Goal: Transaction & Acquisition: Purchase product/service

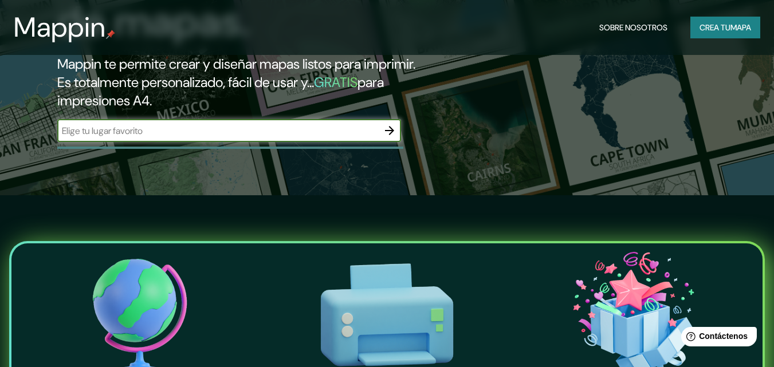
scroll to position [115, 0]
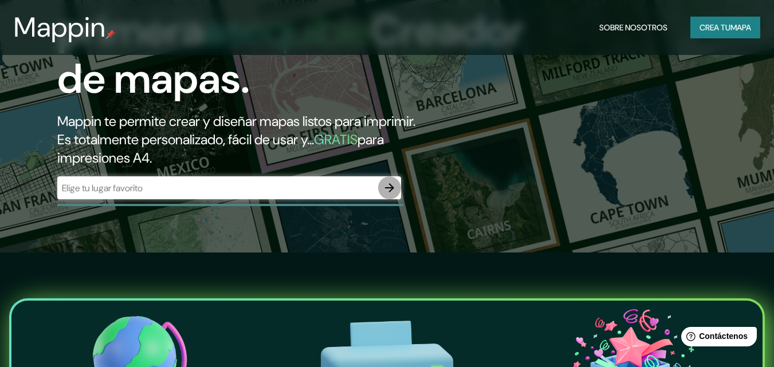
click at [395, 185] on icon "button" at bounding box center [389, 188] width 14 height 14
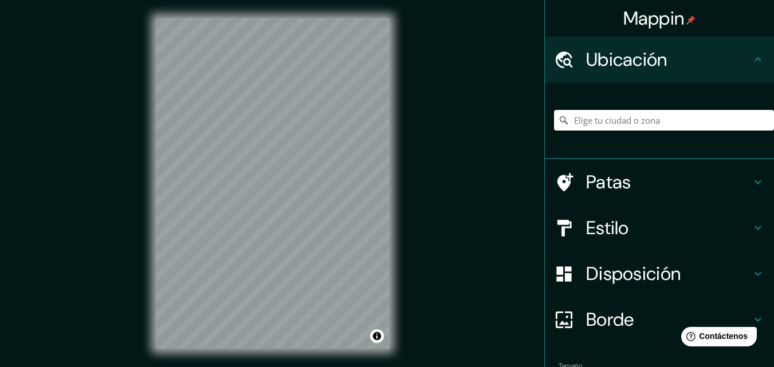
click at [668, 122] on input "Elige tu ciudad o zona" at bounding box center [664, 120] width 220 height 21
click at [711, 119] on input "[GEOGRAPHIC_DATA], [GEOGRAPHIC_DATA], [GEOGRAPHIC_DATA]" at bounding box center [664, 120] width 220 height 21
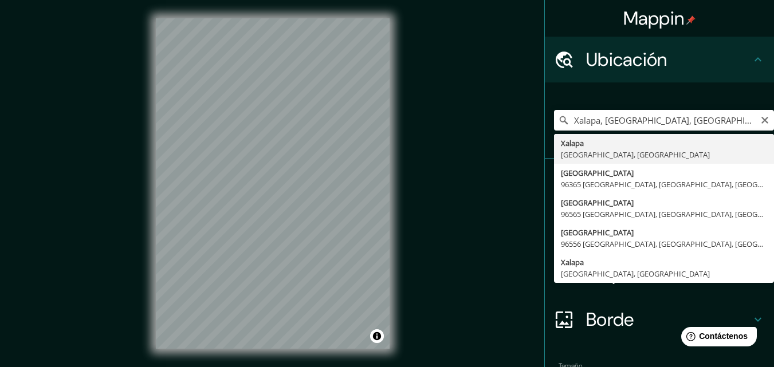
type input "[GEOGRAPHIC_DATA], [GEOGRAPHIC_DATA], [GEOGRAPHIC_DATA]"
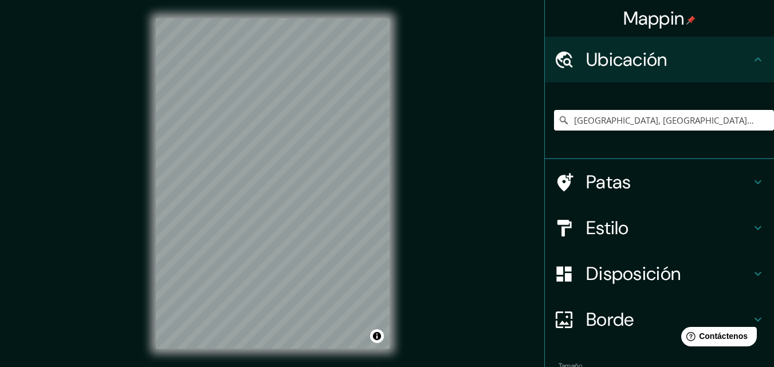
click at [606, 227] on font "Estilo" at bounding box center [607, 228] width 43 height 24
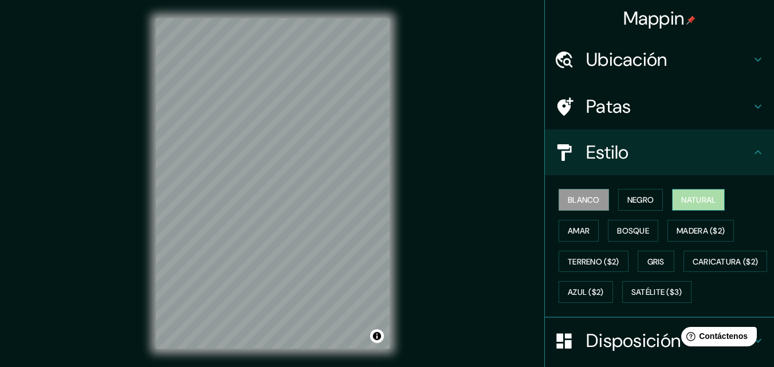
click at [709, 193] on font "Natural" at bounding box center [698, 199] width 34 height 15
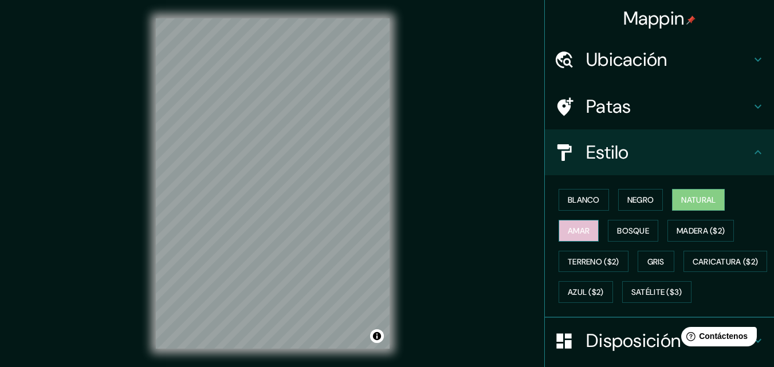
click at [579, 233] on font "Amar" at bounding box center [578, 231] width 22 height 10
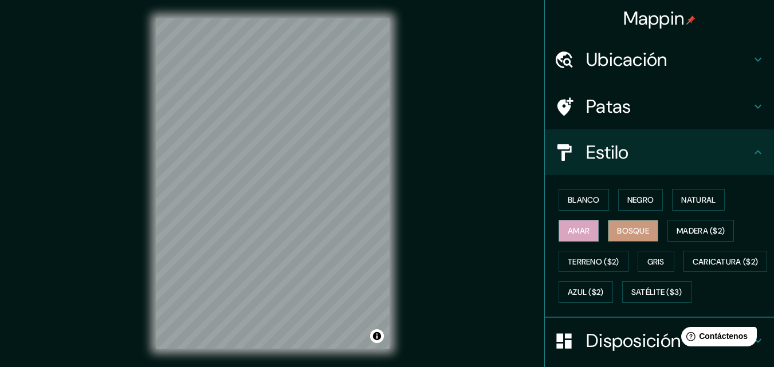
click at [617, 229] on font "Bosque" at bounding box center [633, 231] width 32 height 10
click at [680, 227] on font "Madera ($2)" at bounding box center [700, 231] width 48 height 10
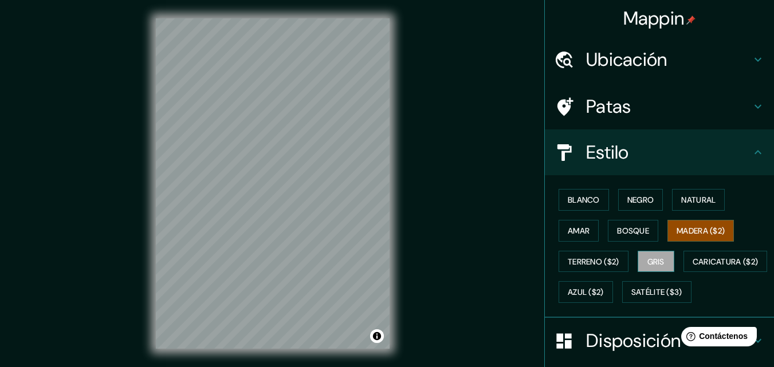
click at [649, 261] on font "Gris" at bounding box center [655, 262] width 17 height 10
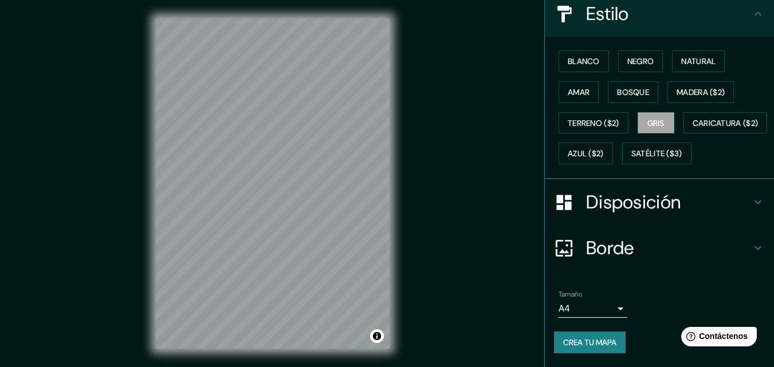
scroll to position [141, 0]
click at [739, 214] on h4 "Disposición" at bounding box center [668, 202] width 165 height 23
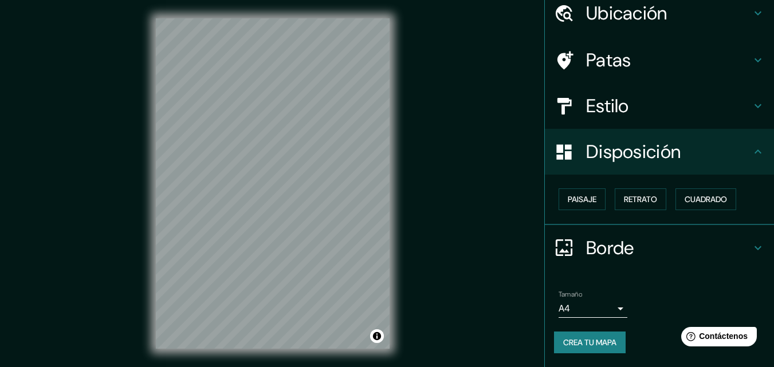
scroll to position [46, 0]
click at [579, 203] on font "Paisaje" at bounding box center [581, 200] width 29 height 10
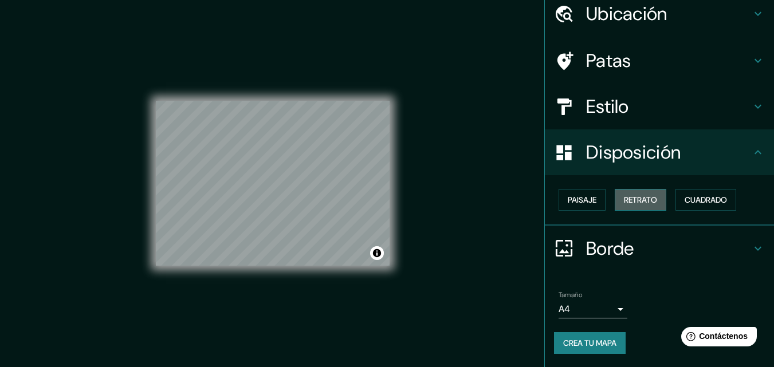
click at [634, 197] on font "Retrato" at bounding box center [640, 200] width 33 height 10
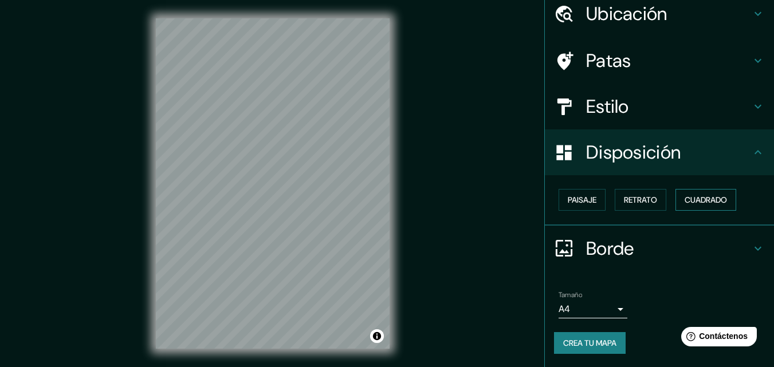
click at [695, 197] on font "Cuadrado" at bounding box center [705, 200] width 42 height 10
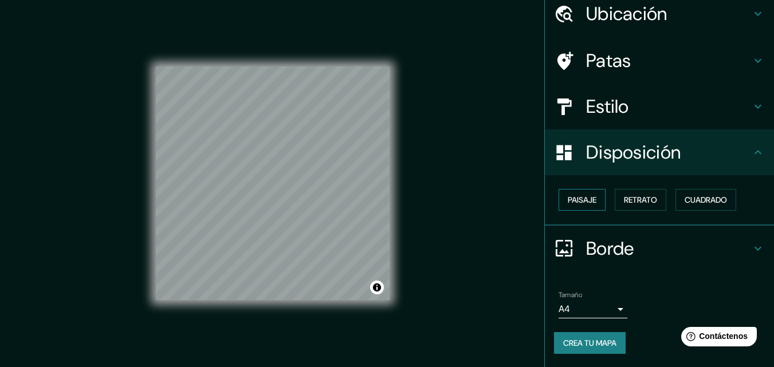
click at [566, 207] on button "Paisaje" at bounding box center [581, 200] width 47 height 22
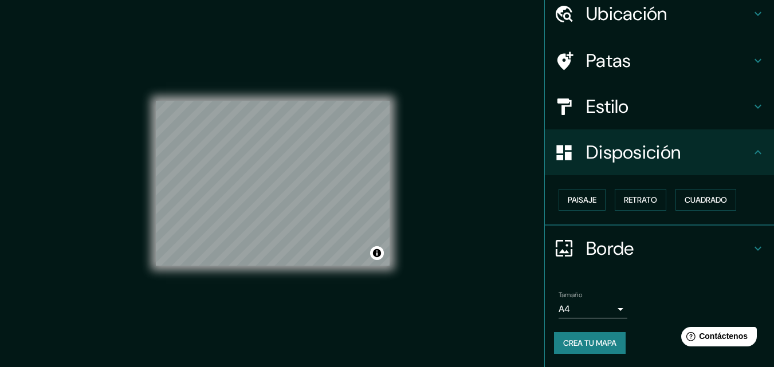
click at [751, 246] on icon at bounding box center [758, 249] width 14 height 14
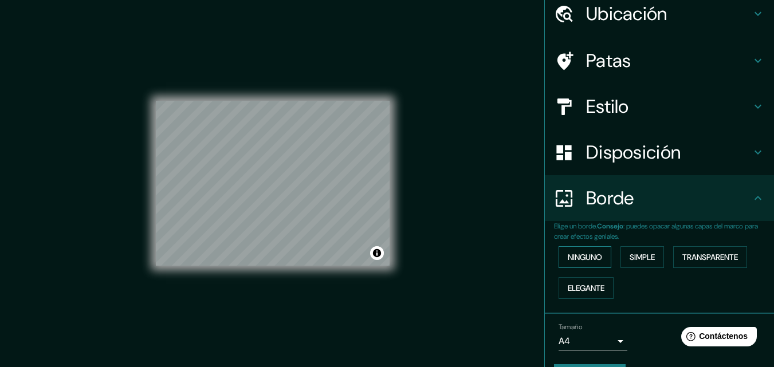
click at [577, 256] on font "Ninguno" at bounding box center [584, 257] width 34 height 10
click at [636, 255] on font "Simple" at bounding box center [641, 257] width 25 height 10
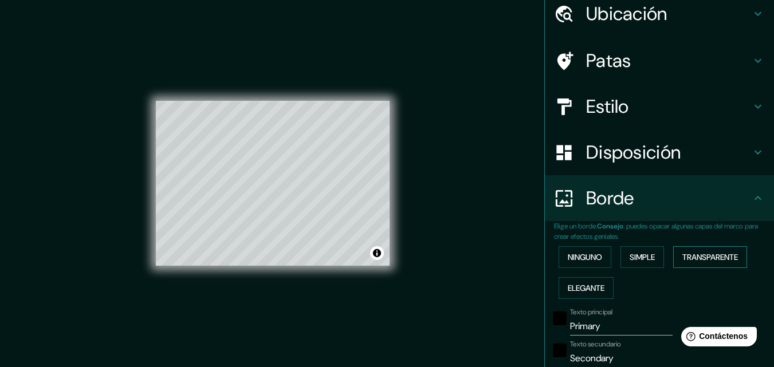
click at [704, 253] on font "Transparente" at bounding box center [710, 257] width 56 height 10
click at [575, 264] on font "Ninguno" at bounding box center [584, 257] width 34 height 15
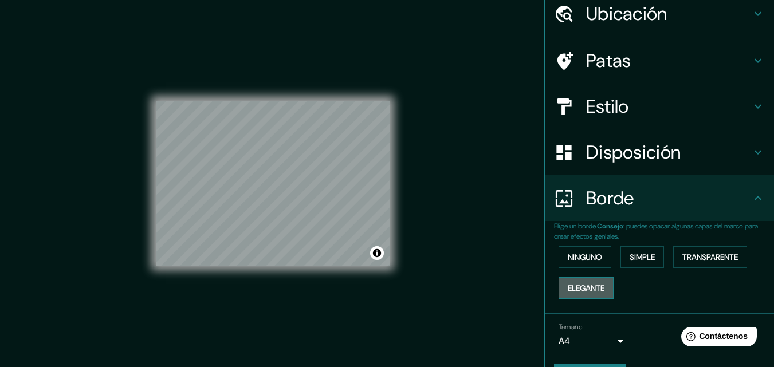
click at [592, 289] on font "Elegante" at bounding box center [585, 288] width 37 height 10
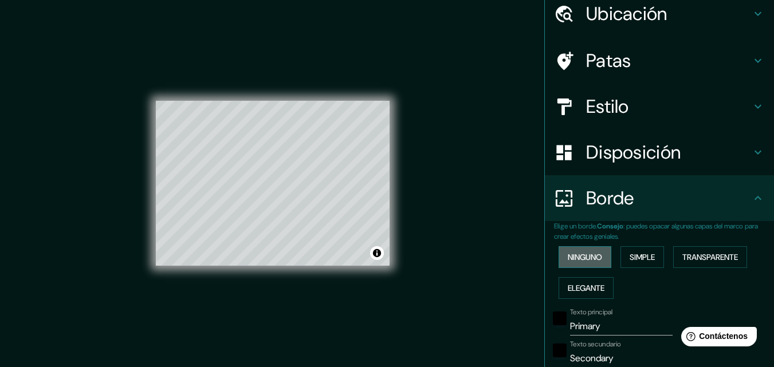
click at [587, 259] on font "Ninguno" at bounding box center [584, 257] width 34 height 10
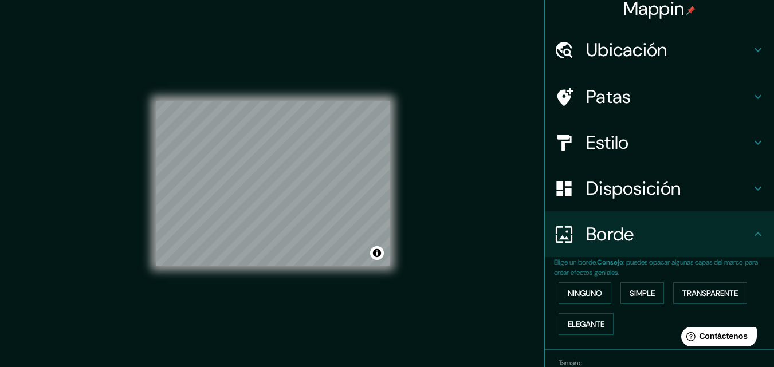
scroll to position [0, 0]
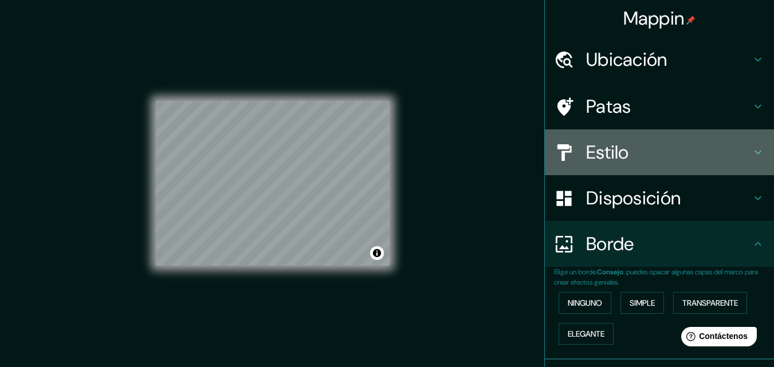
click at [589, 156] on font "Estilo" at bounding box center [607, 152] width 43 height 24
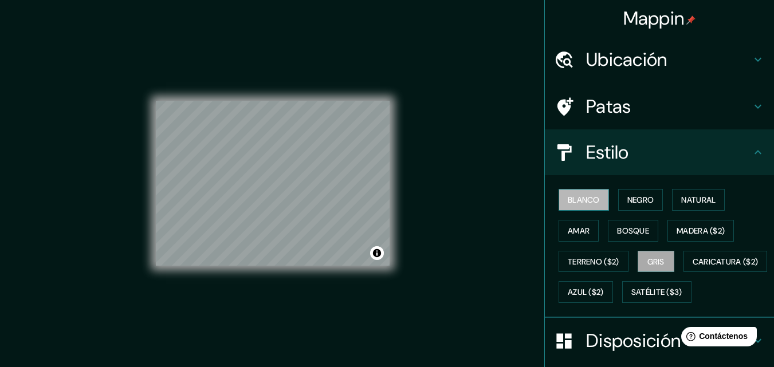
click at [581, 198] on font "Blanco" at bounding box center [583, 200] width 32 height 10
click at [638, 200] on font "Negro" at bounding box center [640, 200] width 27 height 10
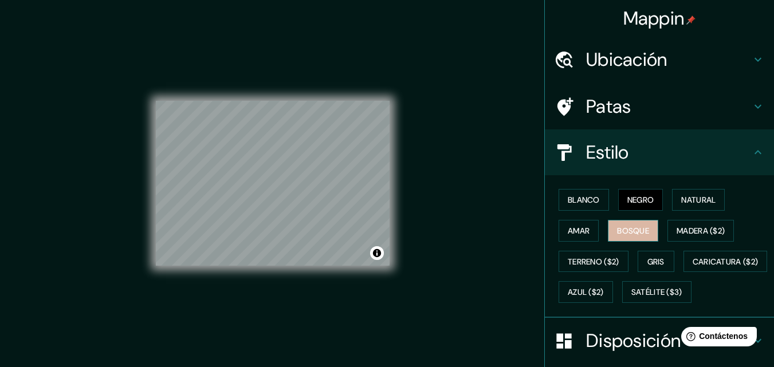
click at [625, 224] on font "Bosque" at bounding box center [633, 230] width 32 height 15
click at [577, 230] on font "Amar" at bounding box center [578, 231] width 22 height 10
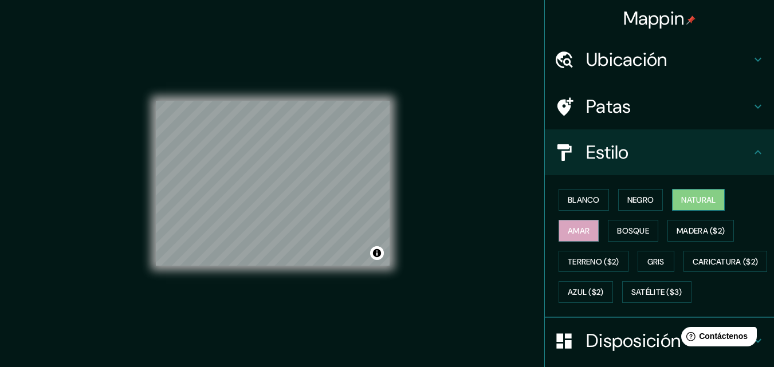
click at [704, 196] on font "Natural" at bounding box center [698, 200] width 34 height 10
click at [628, 199] on font "Negro" at bounding box center [640, 200] width 27 height 10
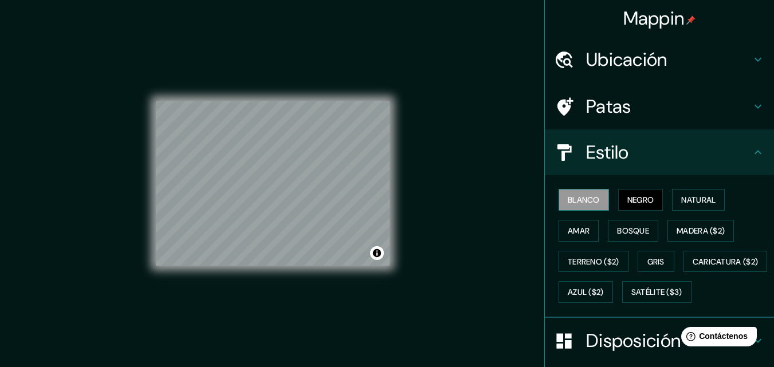
click at [578, 199] on font "Blanco" at bounding box center [583, 200] width 32 height 10
click at [577, 233] on font "Amar" at bounding box center [578, 231] width 22 height 10
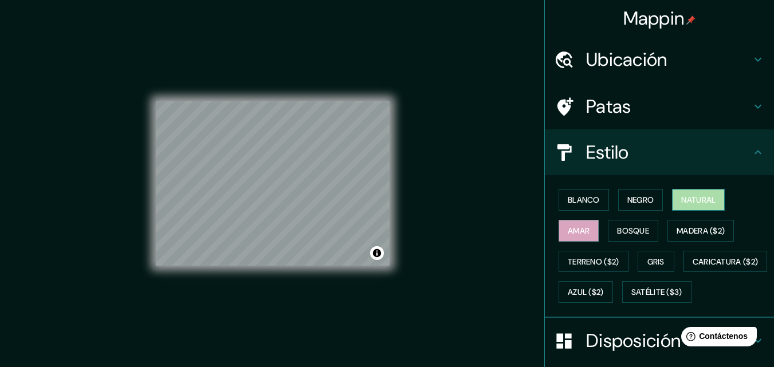
click at [684, 200] on font "Natural" at bounding box center [698, 200] width 34 height 10
click at [579, 226] on font "Amar" at bounding box center [578, 231] width 22 height 10
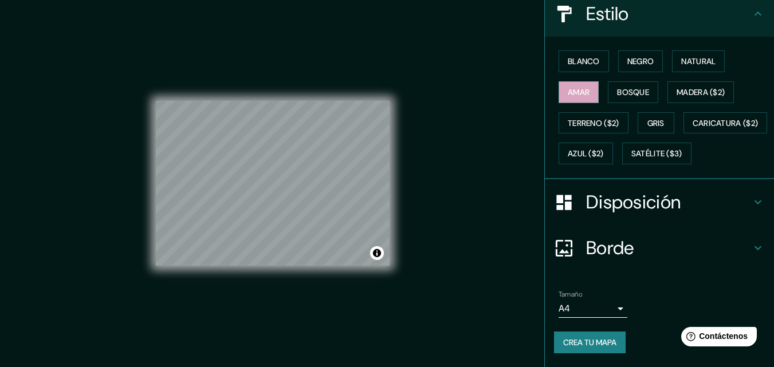
scroll to position [169, 0]
click at [644, 204] on font "Disposición" at bounding box center [633, 202] width 94 height 24
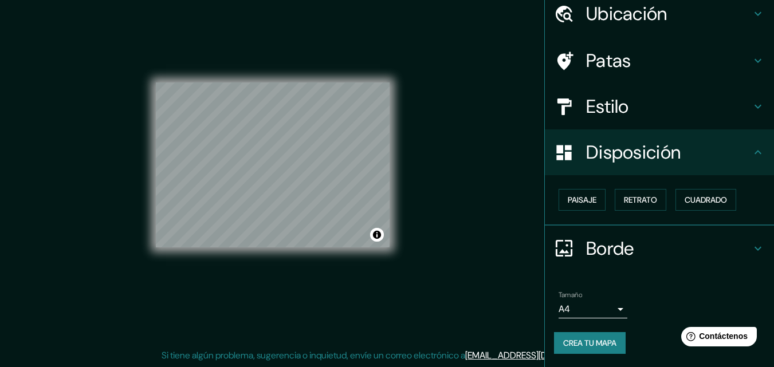
scroll to position [46, 0]
click at [751, 249] on icon at bounding box center [758, 249] width 14 height 14
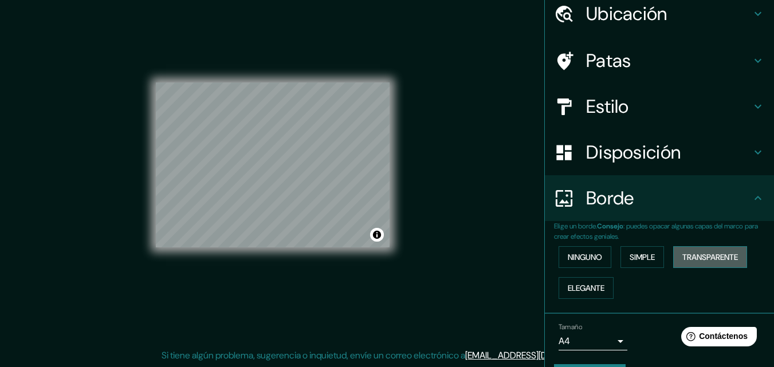
click at [719, 260] on font "Transparente" at bounding box center [710, 257] width 56 height 10
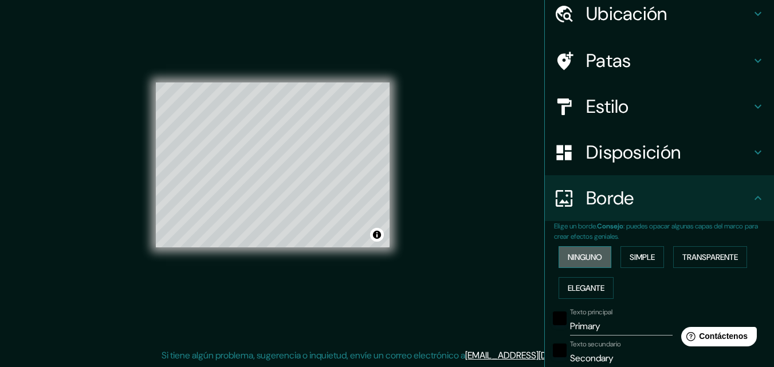
click at [593, 260] on font "Ninguno" at bounding box center [584, 257] width 34 height 10
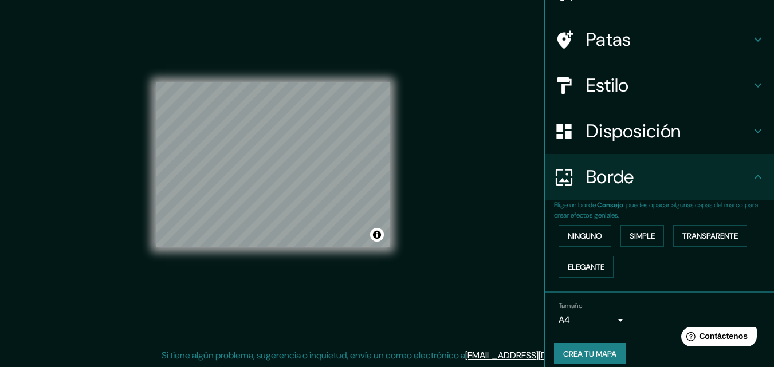
scroll to position [78, 0]
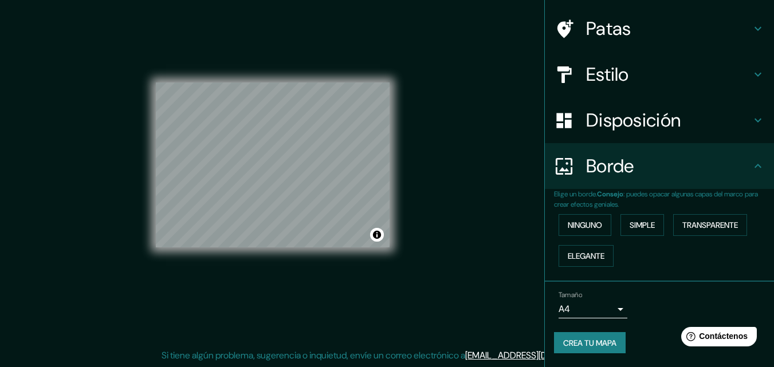
click at [612, 305] on body "Mappin Ubicación Xalapa, Estado de Veracruz, México Patas Estilo Disposición Bo…" at bounding box center [387, 165] width 774 height 367
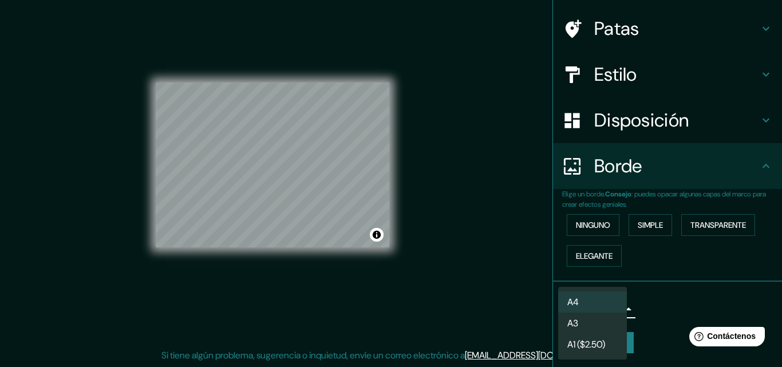
click at [649, 311] on div at bounding box center [391, 183] width 782 height 367
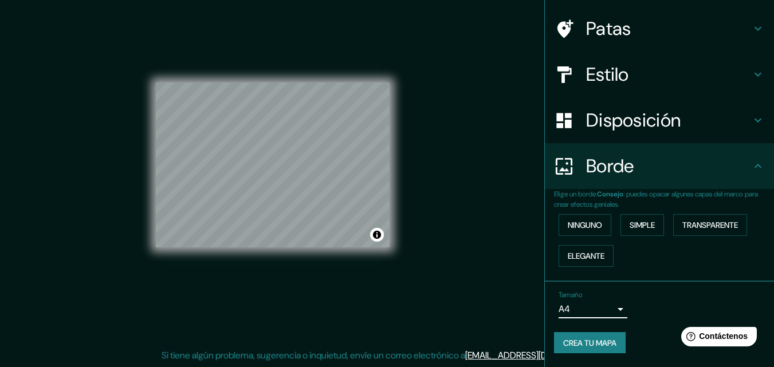
click at [603, 344] on font "Crea tu mapa" at bounding box center [589, 343] width 53 height 10
click at [599, 343] on font "Crea tu mapa" at bounding box center [589, 343] width 53 height 10
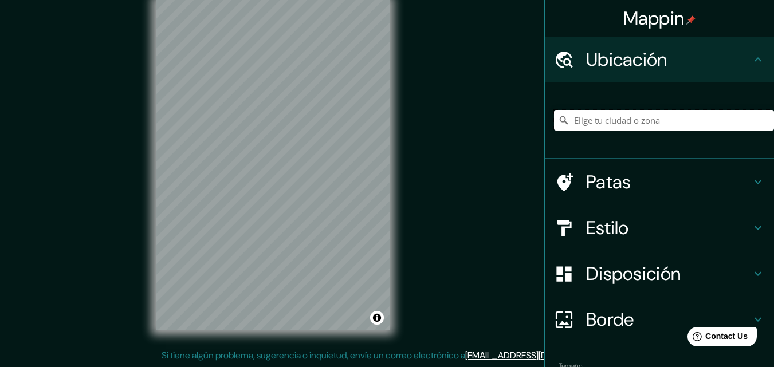
click at [656, 127] on input "Elige tu ciudad o zona" at bounding box center [664, 120] width 220 height 21
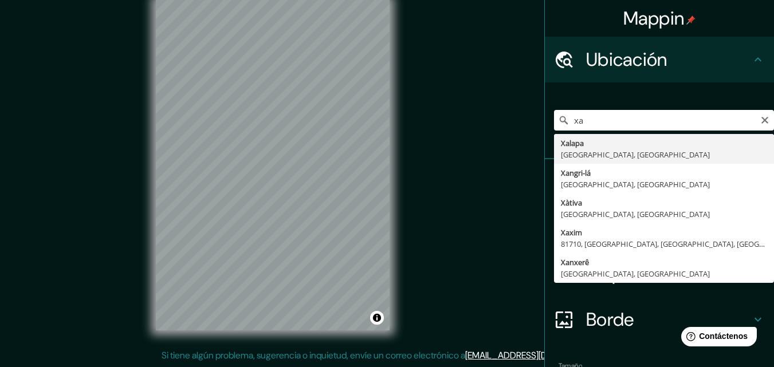
type input "[GEOGRAPHIC_DATA], [GEOGRAPHIC_DATA], [GEOGRAPHIC_DATA]"
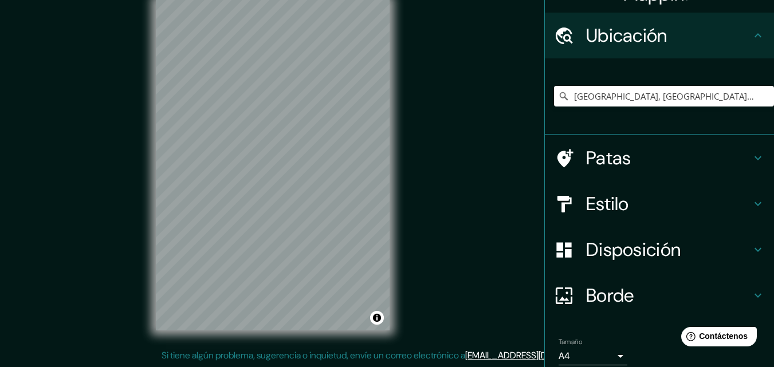
scroll to position [72, 0]
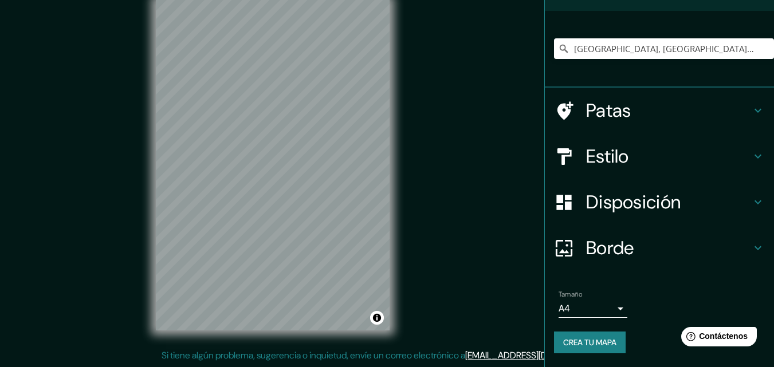
click at [645, 200] on font "Disposición" at bounding box center [633, 202] width 94 height 24
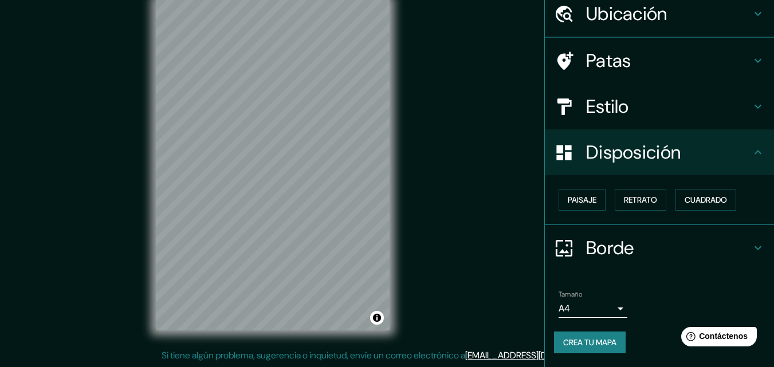
scroll to position [46, 0]
click at [577, 201] on font "Paisaje" at bounding box center [581, 200] width 29 height 10
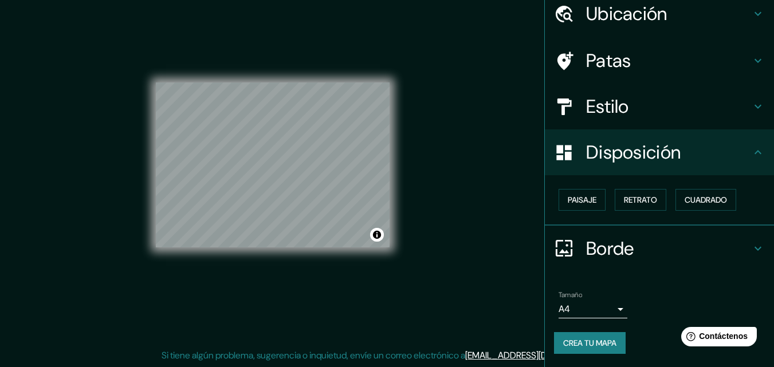
click at [698, 113] on h4 "Estilo" at bounding box center [668, 106] width 165 height 23
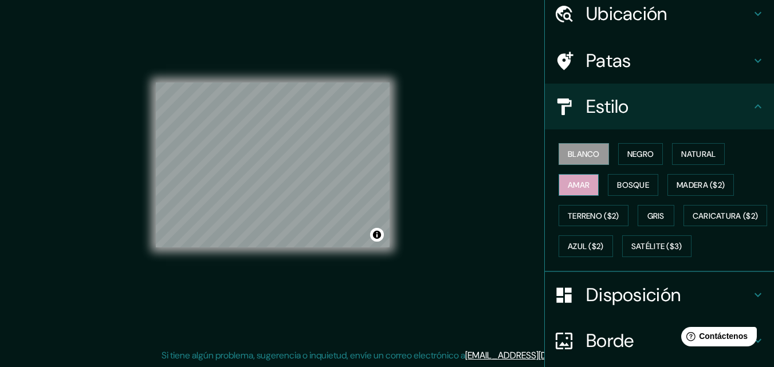
click at [567, 184] on font "Amar" at bounding box center [578, 185] width 22 height 10
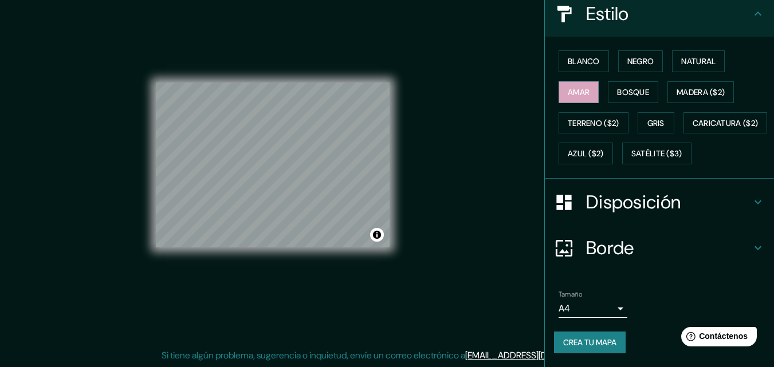
scroll to position [169, 0]
click at [579, 339] on font "Crea tu mapa" at bounding box center [589, 342] width 53 height 10
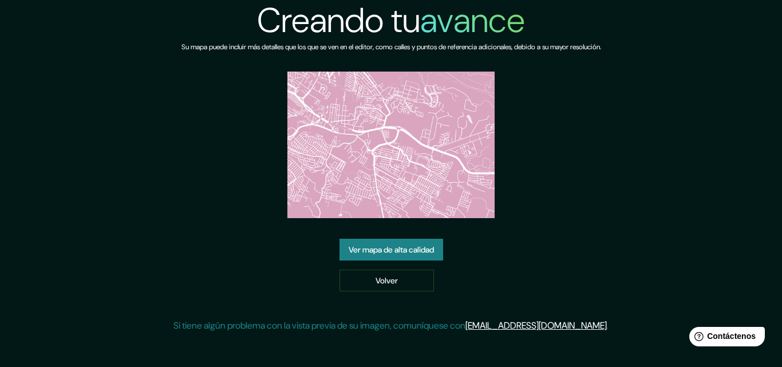
click at [416, 250] on font "Ver mapa de alta calidad" at bounding box center [391, 250] width 85 height 10
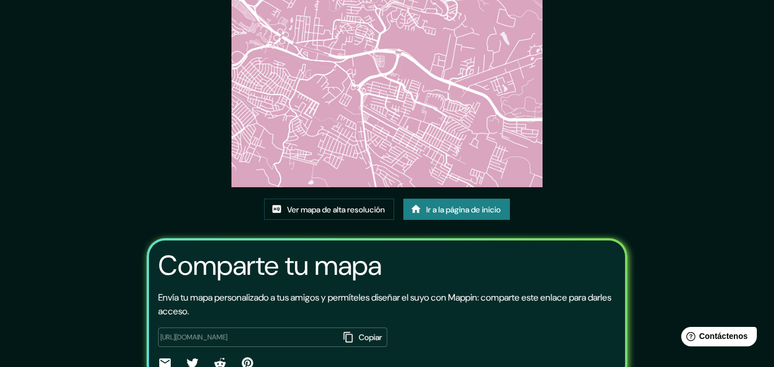
scroll to position [26, 0]
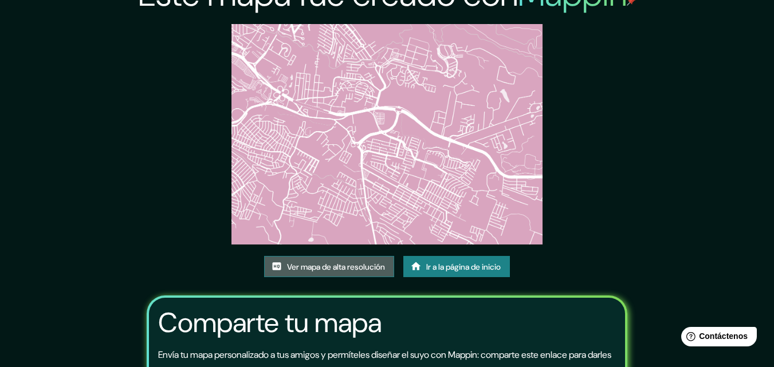
click at [331, 271] on font "Ver mapa de alta resolución" at bounding box center [336, 267] width 98 height 10
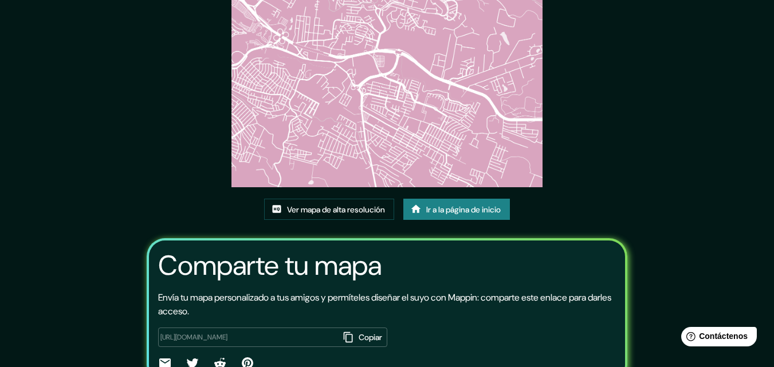
scroll to position [0, 0]
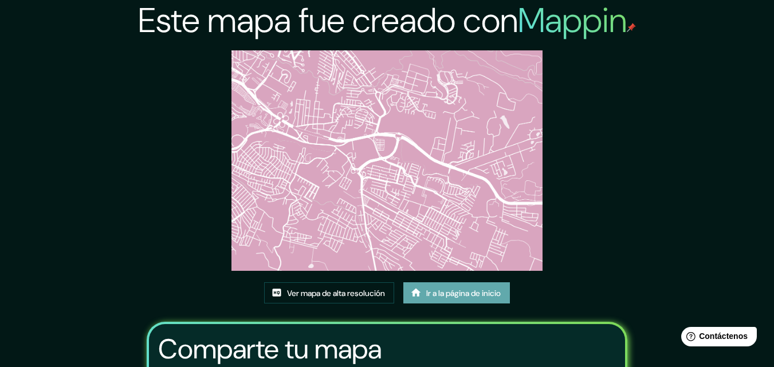
click at [467, 293] on font "Ir a la página de inicio" at bounding box center [463, 293] width 74 height 10
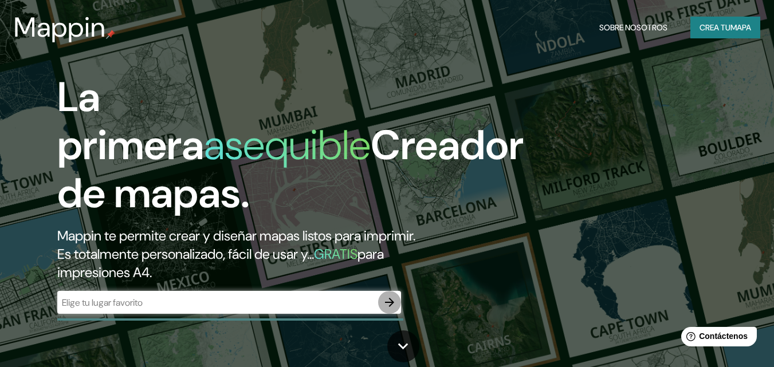
click at [392, 303] on icon "button" at bounding box center [389, 302] width 9 height 9
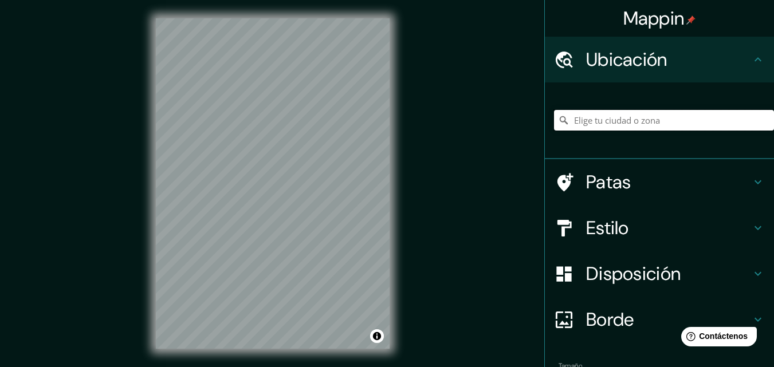
click at [633, 125] on input "Elige tu ciudad o zona" at bounding box center [664, 120] width 220 height 21
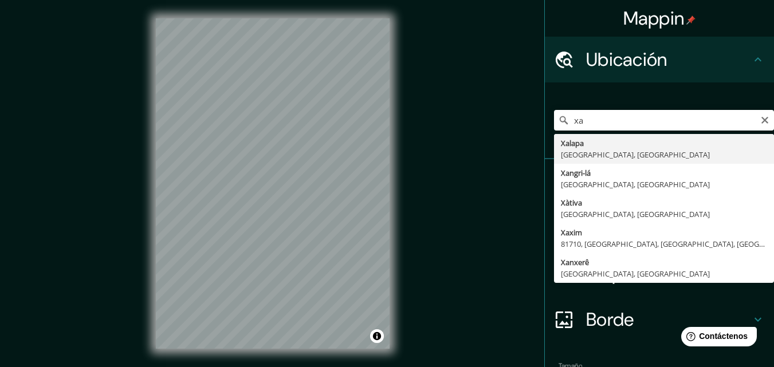
type input "[GEOGRAPHIC_DATA], [GEOGRAPHIC_DATA], [GEOGRAPHIC_DATA]"
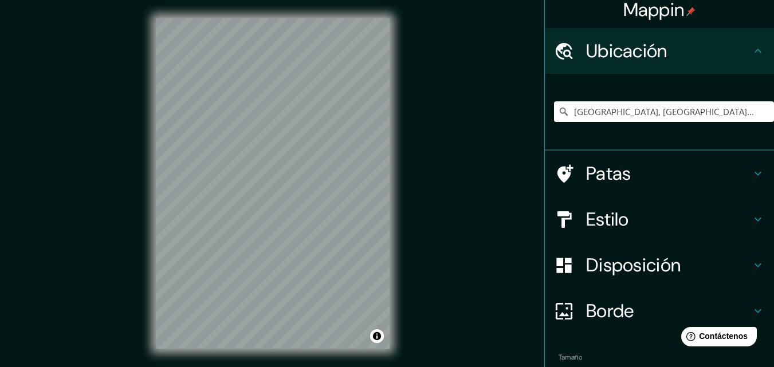
scroll to position [22, 0]
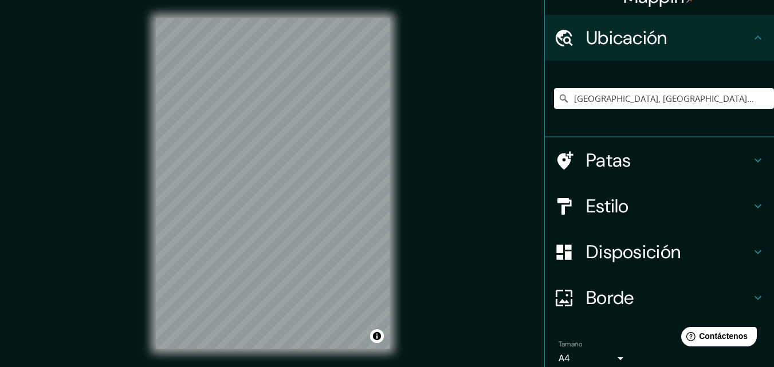
click at [597, 162] on font "Patas" at bounding box center [608, 160] width 45 height 24
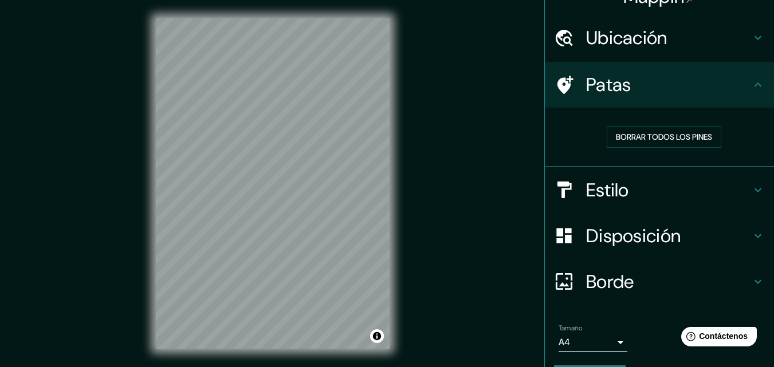
click at [557, 78] on icon at bounding box center [565, 85] width 16 height 18
click at [680, 89] on h4 "Patas" at bounding box center [668, 84] width 165 height 23
click at [754, 85] on icon at bounding box center [757, 84] width 7 height 4
click at [662, 136] on font "Borrar todos los pines" at bounding box center [664, 137] width 96 height 10
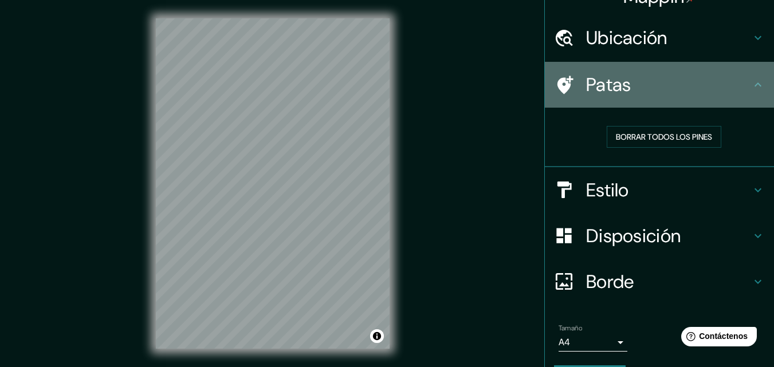
click at [557, 82] on icon at bounding box center [565, 85] width 16 height 18
click at [754, 85] on icon at bounding box center [757, 84] width 7 height 4
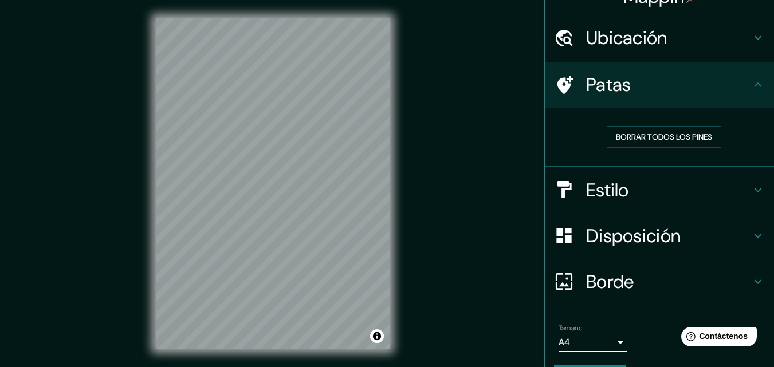
click at [751, 34] on icon at bounding box center [758, 38] width 14 height 14
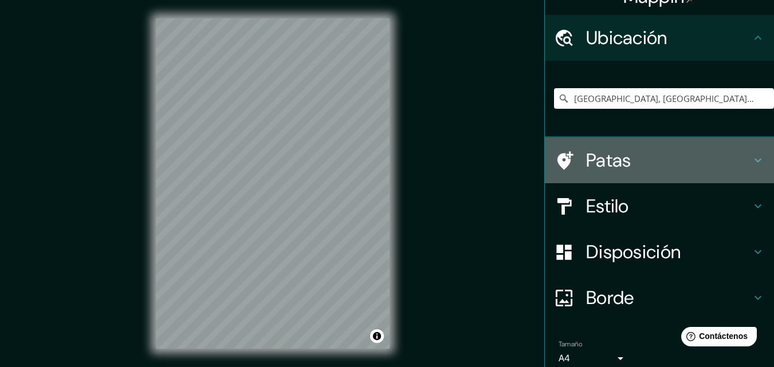
click at [557, 158] on icon at bounding box center [565, 160] width 16 height 18
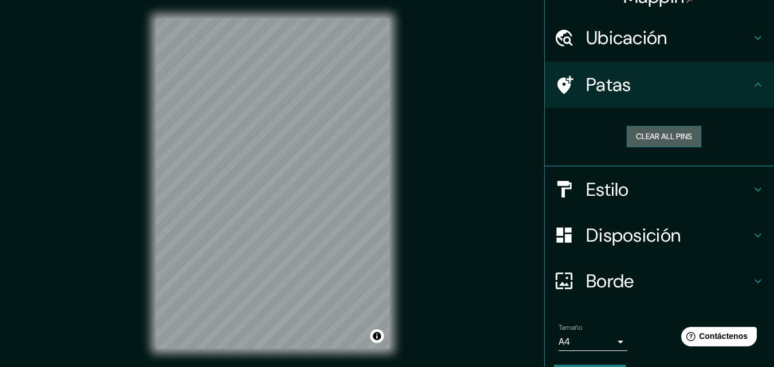
click at [660, 131] on button "Clear all pins" at bounding box center [663, 136] width 74 height 21
click at [657, 137] on button "Clear all pins" at bounding box center [663, 136] width 74 height 21
click at [673, 137] on button "Clear all pins" at bounding box center [663, 136] width 74 height 21
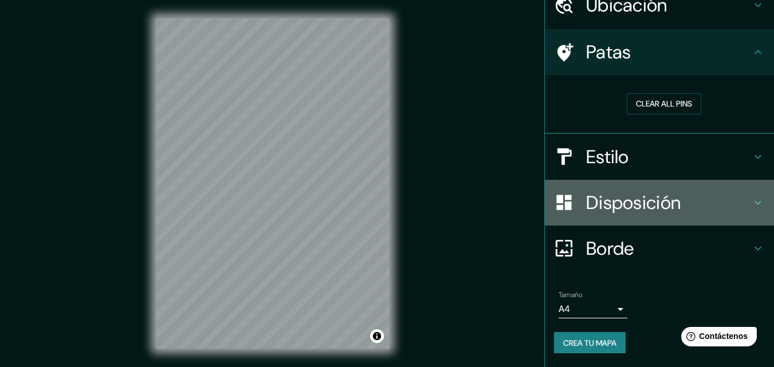
click at [678, 200] on h4 "Disposición" at bounding box center [668, 202] width 165 height 23
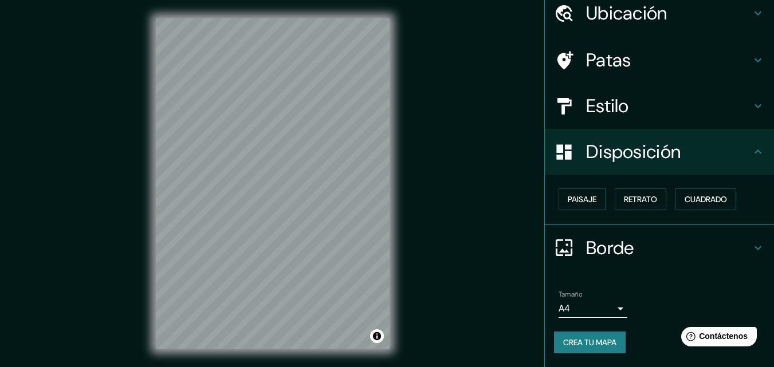
scroll to position [46, 0]
click at [577, 199] on font "Paisaje" at bounding box center [581, 200] width 29 height 10
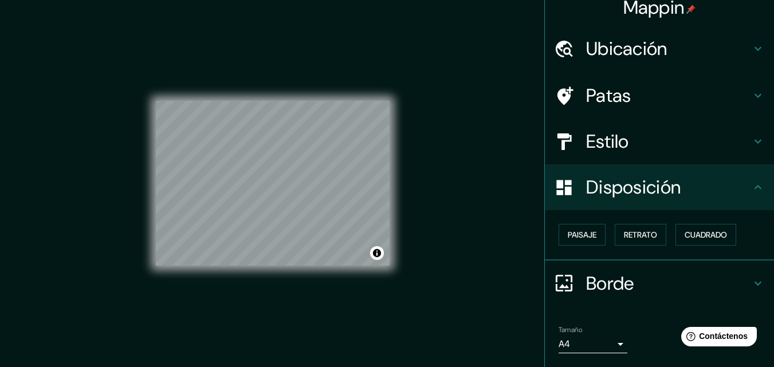
scroll to position [0, 0]
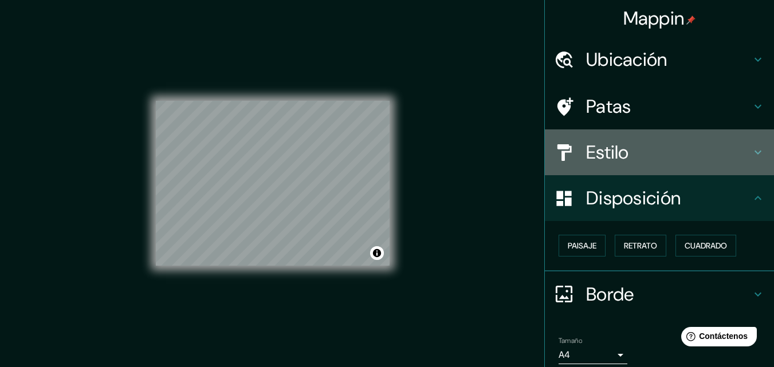
click at [751, 148] on icon at bounding box center [758, 152] width 14 height 14
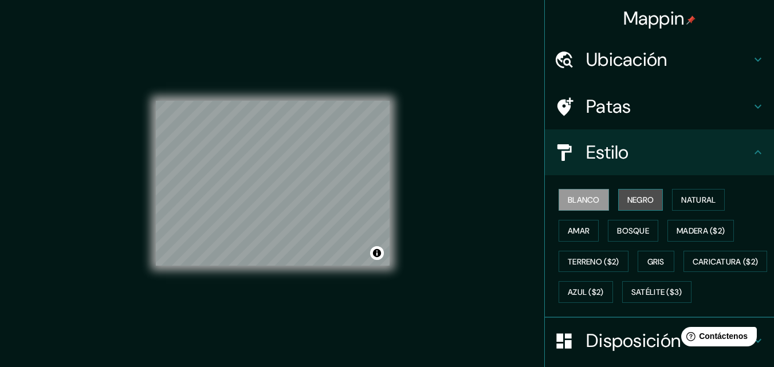
click at [635, 197] on font "Negro" at bounding box center [640, 200] width 27 height 10
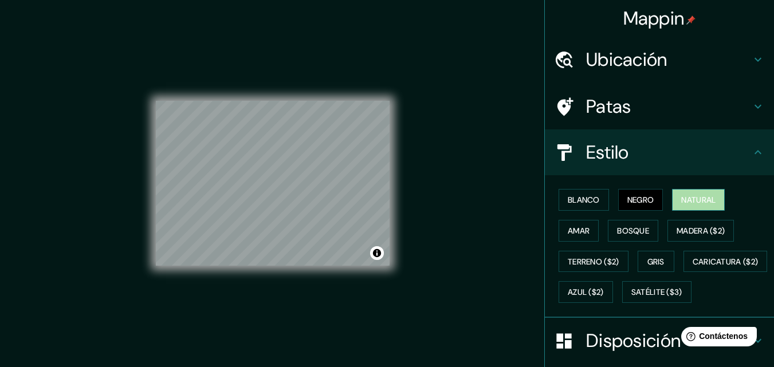
click at [699, 206] on font "Natural" at bounding box center [698, 199] width 34 height 15
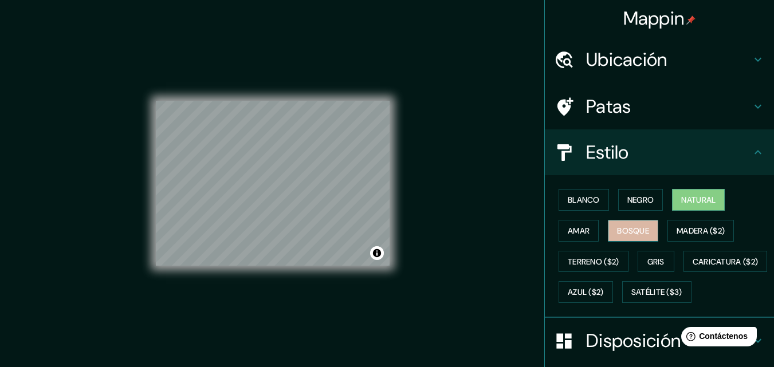
click at [626, 230] on font "Bosque" at bounding box center [633, 231] width 32 height 10
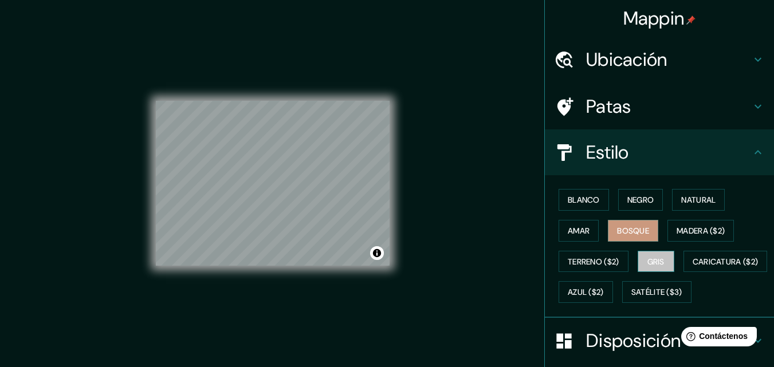
click at [639, 265] on button "Gris" at bounding box center [655, 262] width 37 height 22
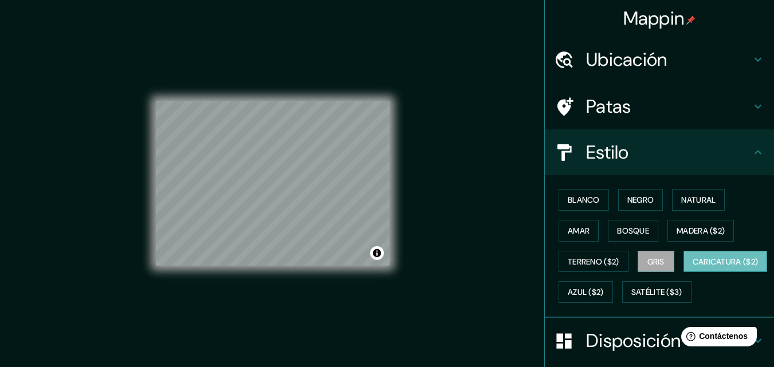
click at [692, 267] on font "Caricatura ($2)" at bounding box center [725, 262] width 66 height 10
click at [588, 204] on font "Blanco" at bounding box center [583, 200] width 32 height 10
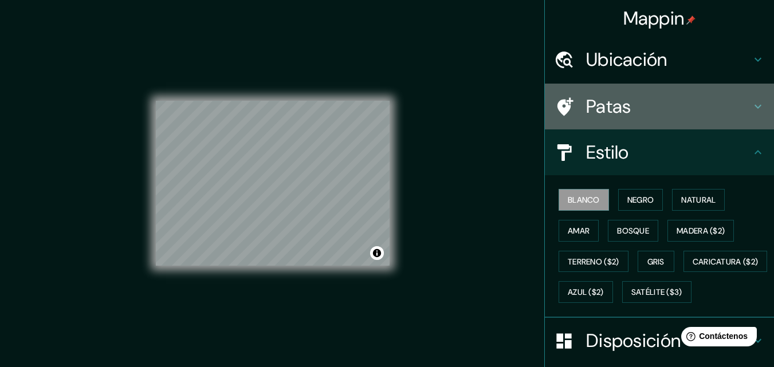
click at [563, 103] on icon at bounding box center [564, 107] width 20 height 20
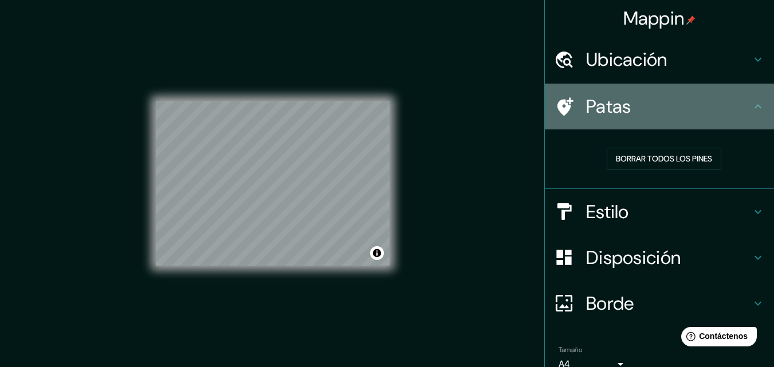
click at [563, 100] on icon at bounding box center [564, 107] width 20 height 20
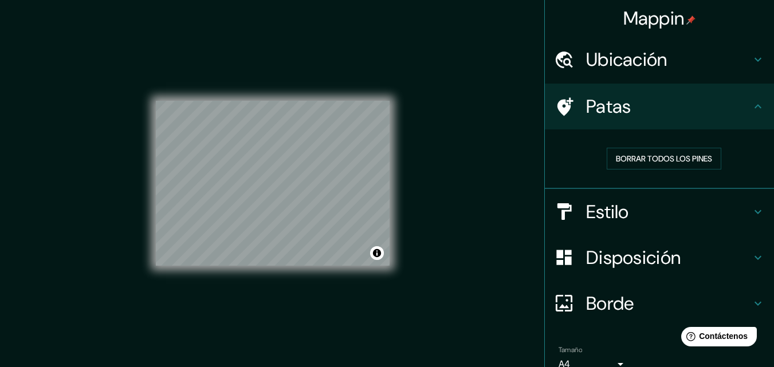
scroll to position [18, 0]
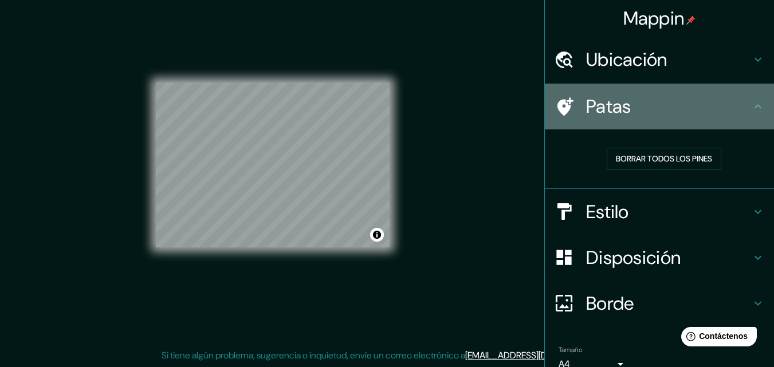
click at [751, 108] on icon at bounding box center [758, 107] width 14 height 14
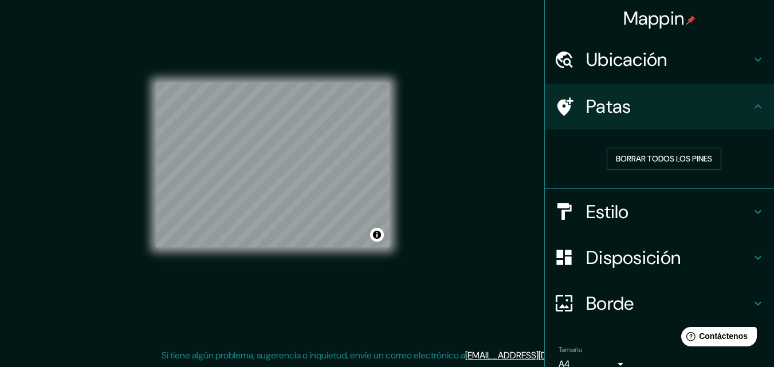
click at [662, 159] on font "Borrar todos los pines" at bounding box center [664, 158] width 96 height 10
click at [751, 107] on icon at bounding box center [758, 107] width 14 height 14
click at [751, 61] on icon at bounding box center [758, 60] width 14 height 14
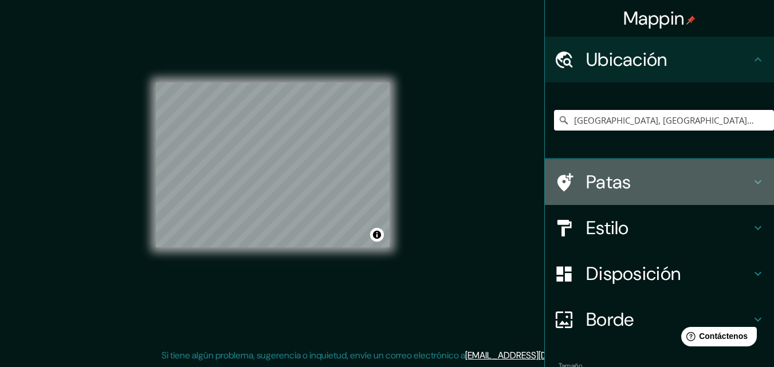
click at [557, 175] on icon at bounding box center [565, 182] width 16 height 18
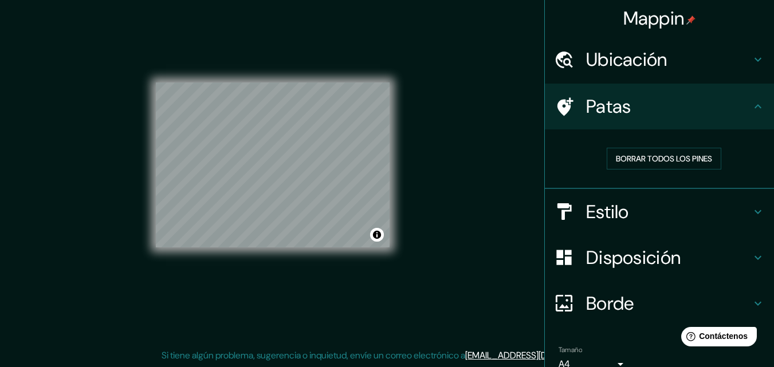
drag, startPoint x: 400, startPoint y: 149, endPoint x: 424, endPoint y: 166, distance: 29.7
click at [424, 166] on div "Mappin Ubicación [GEOGRAPHIC_DATA], [GEOGRAPHIC_DATA], [GEOGRAPHIC_DATA] Patas …" at bounding box center [387, 174] width 774 height 385
click at [647, 160] on font "Borrar todos los pines" at bounding box center [664, 158] width 96 height 10
